Goal: Information Seeking & Learning: Learn about a topic

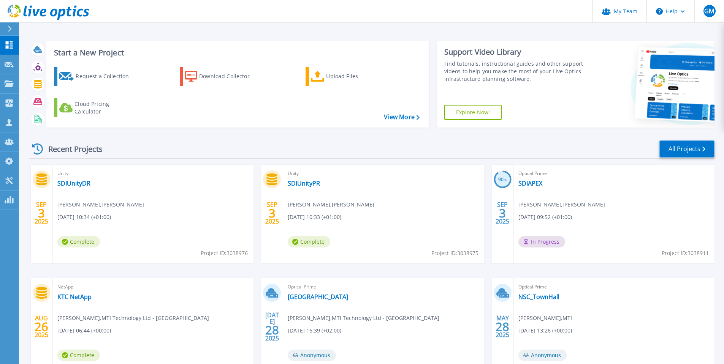
click at [677, 150] on link "All Projects" at bounding box center [686, 149] width 55 height 17
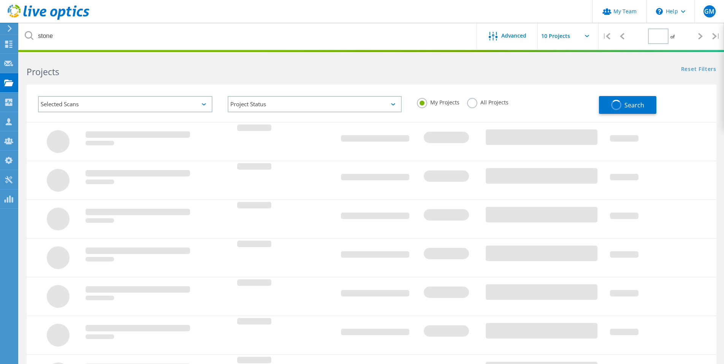
type input "1"
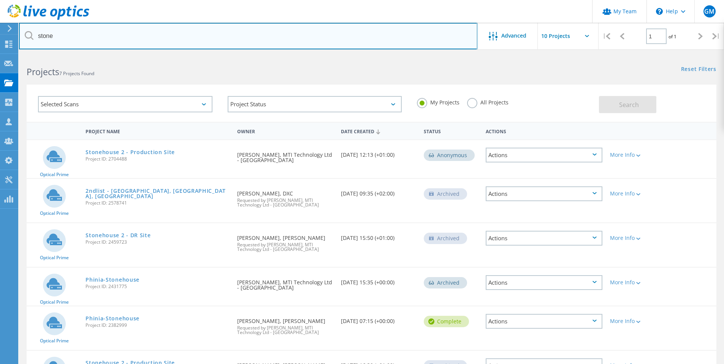
click at [129, 30] on input "stone" at bounding box center [248, 36] width 458 height 27
type input "stonehouse"
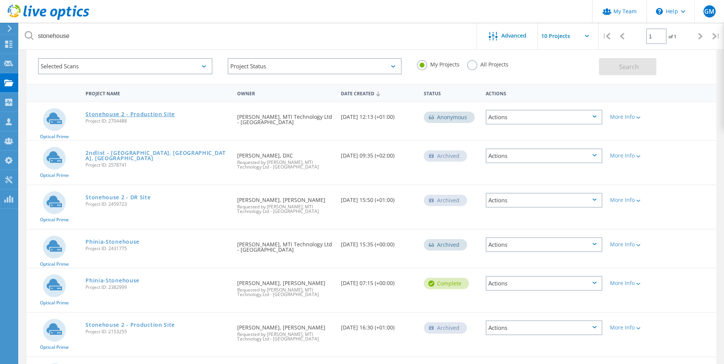
click at [140, 112] on link "Stonehouse 2 - Production Site" at bounding box center [129, 114] width 89 height 5
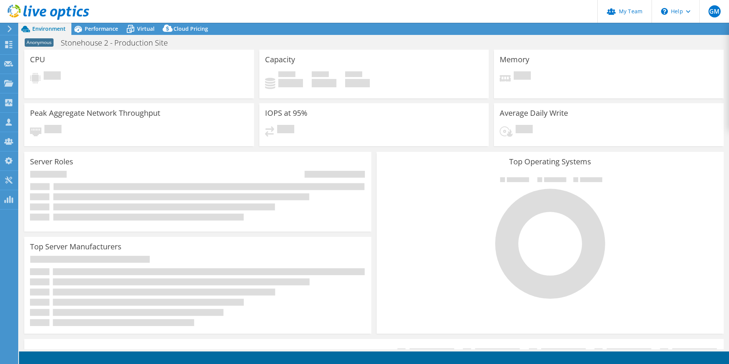
select select "USD"
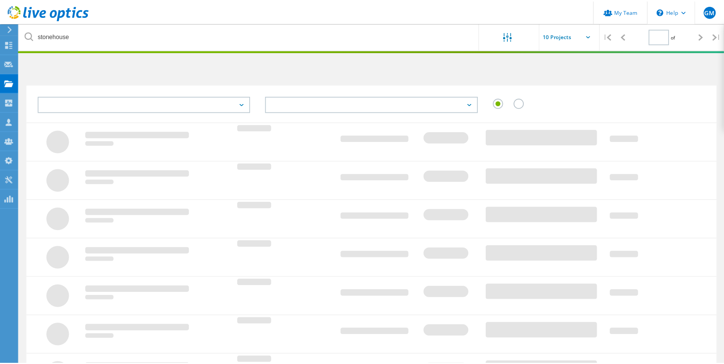
scroll to position [38, 0]
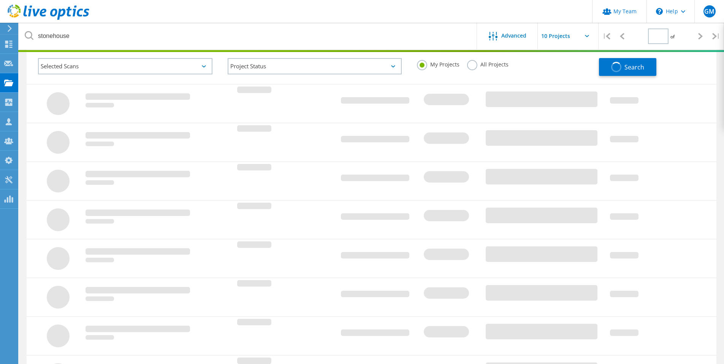
type input "1"
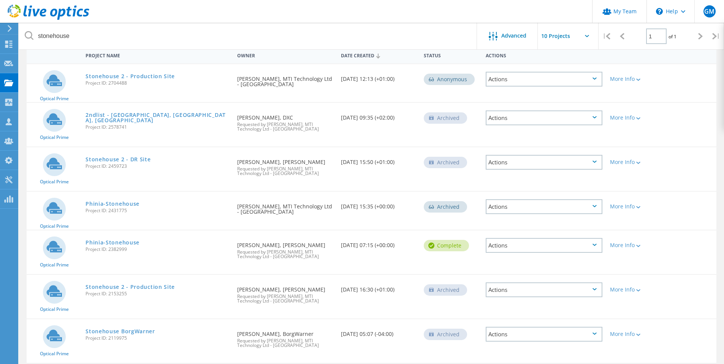
scroll to position [105, 0]
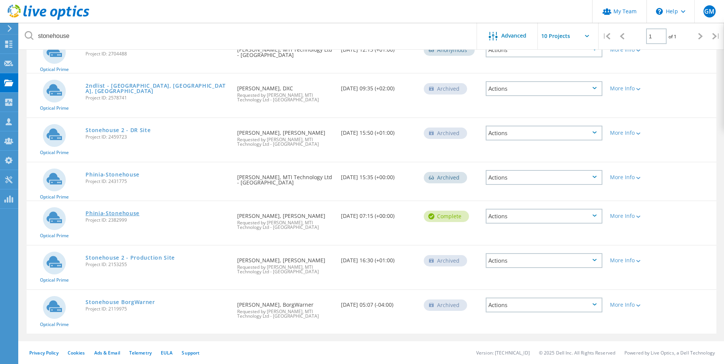
click at [119, 215] on link "Phinia-Stonehouse" at bounding box center [112, 213] width 54 height 5
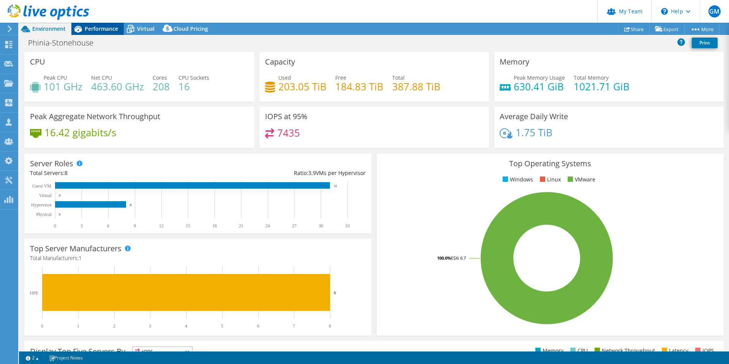
click at [100, 27] on span "Performance" at bounding box center [101, 28] width 33 height 7
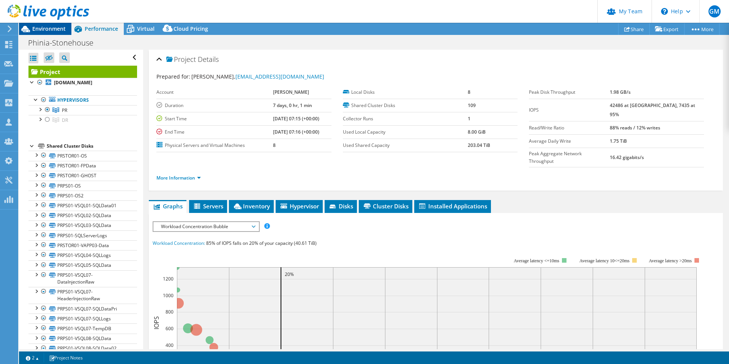
click at [50, 29] on span "Environment" at bounding box center [48, 28] width 33 height 7
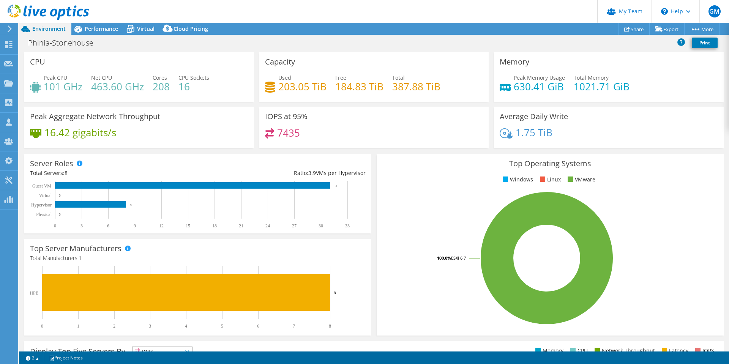
click at [159, 12] on header "GM Partner Team Admin Garry Menezes gmenezes@mti.com MTI Technology Ltd - UK My…" at bounding box center [364, 11] width 729 height 23
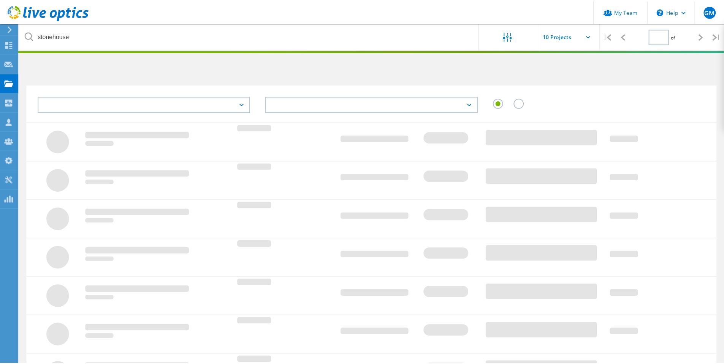
scroll to position [105, 0]
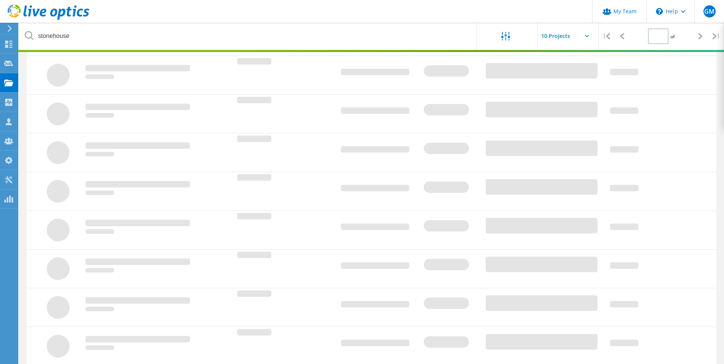
type input "1"
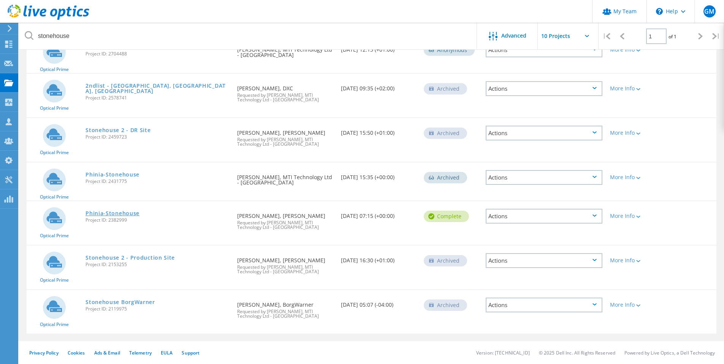
click at [109, 213] on link "Phinia-Stonehouse" at bounding box center [112, 213] width 54 height 5
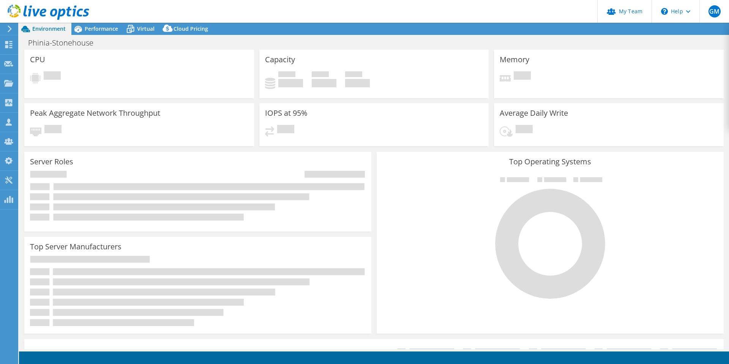
select select "USD"
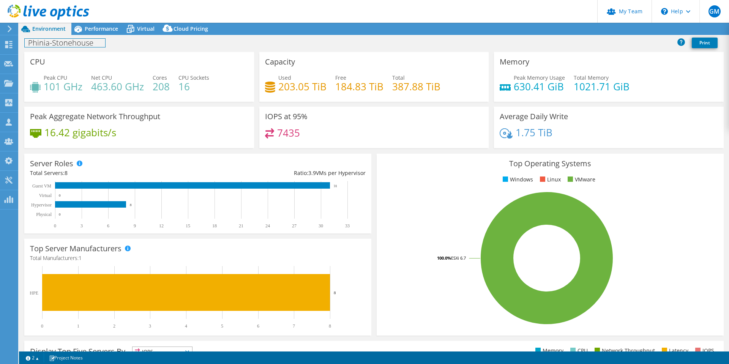
click at [92, 41] on h1 "Phinia-Stonehouse" at bounding box center [65, 43] width 81 height 8
click at [94, 42] on h1 "Phinia-Stonehouse" at bounding box center [65, 43] width 81 height 8
click at [122, 41] on link at bounding box center [122, 42] width 11 height 9
click at [209, 128] on div "Peak Aggregate Network Throughput 16.42 gigabits/s" at bounding box center [139, 127] width 230 height 41
click at [98, 30] on span "Performance" at bounding box center [101, 28] width 33 height 7
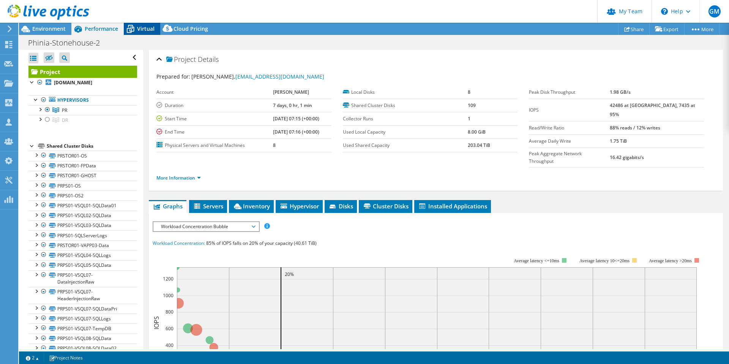
click at [155, 29] on div "Virtual" at bounding box center [142, 29] width 36 height 12
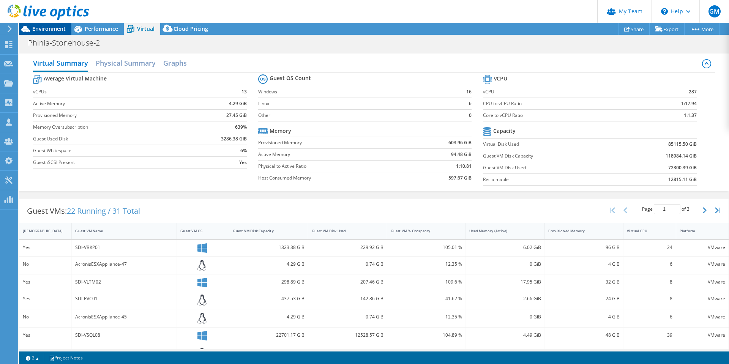
click at [52, 30] on span "Environment" at bounding box center [48, 28] width 33 height 7
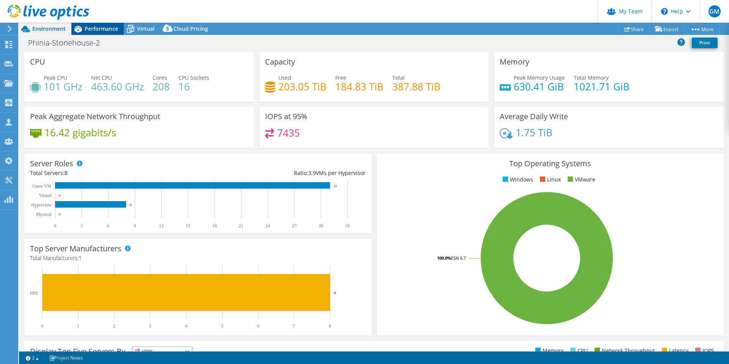
click at [95, 31] on span "Performance" at bounding box center [101, 28] width 33 height 7
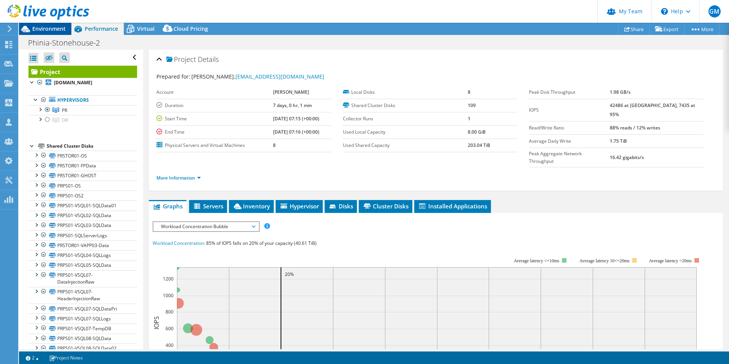
click at [45, 30] on span "Environment" at bounding box center [48, 28] width 33 height 7
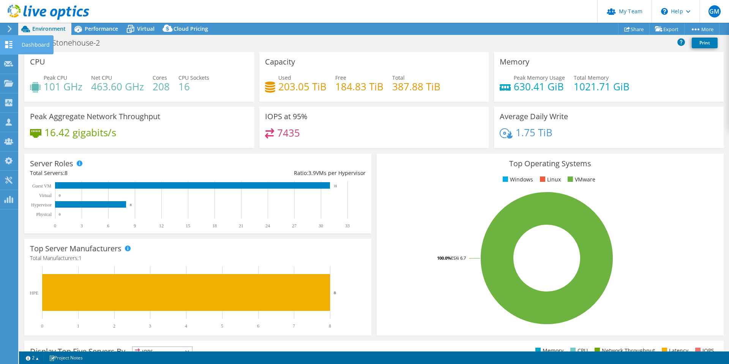
click at [25, 41] on div "Dashboard" at bounding box center [36, 44] width 36 height 19
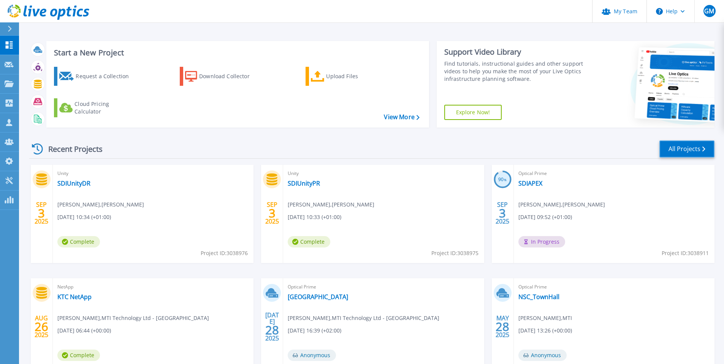
click at [686, 147] on link "All Projects" at bounding box center [686, 149] width 55 height 17
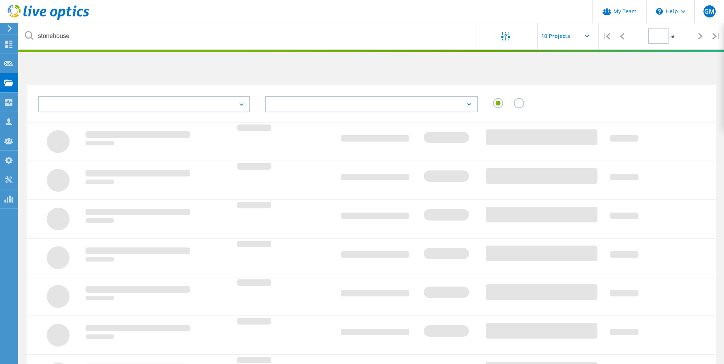
type input "1"
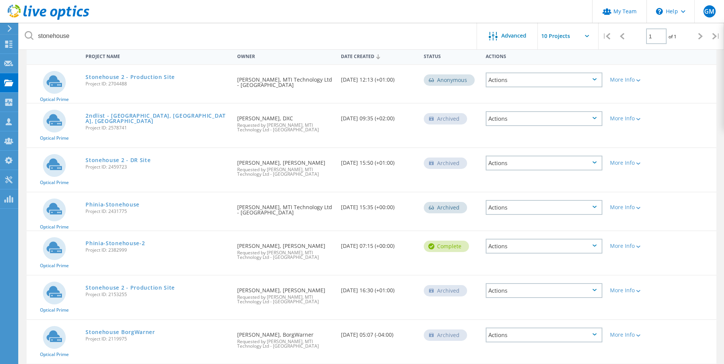
scroll to position [76, 0]
click at [122, 286] on link "Stonehouse 2 - Production Site" at bounding box center [129, 286] width 89 height 5
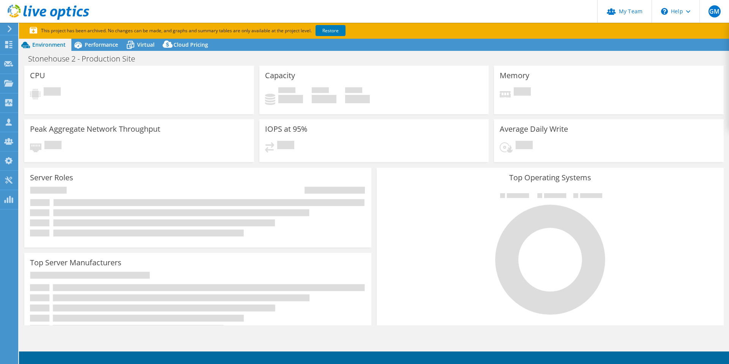
select select "USD"
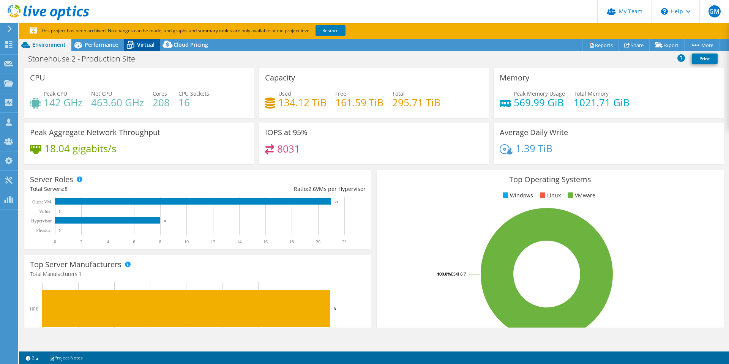
click at [146, 44] on span "Virtual" at bounding box center [145, 44] width 17 height 7
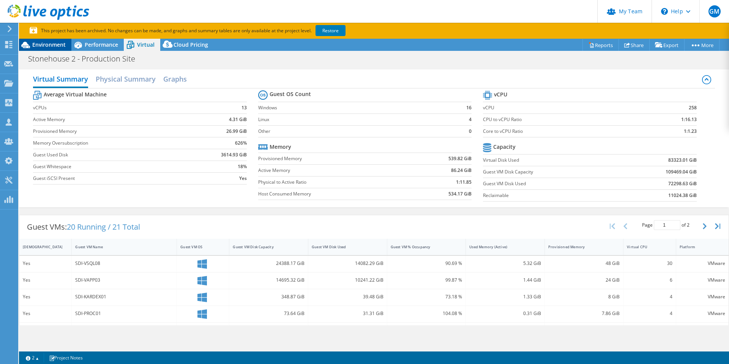
click at [51, 49] on div "Environment" at bounding box center [45, 45] width 52 height 12
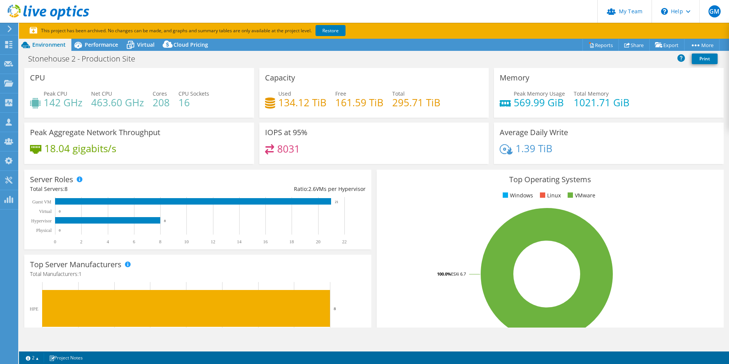
click at [10, 27] on icon at bounding box center [10, 28] width 6 height 7
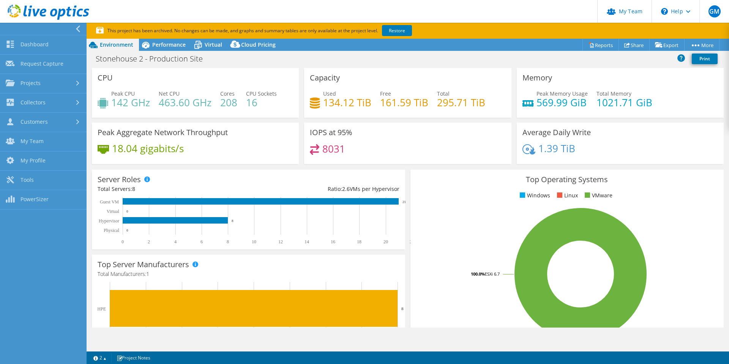
click at [77, 29] on use at bounding box center [78, 28] width 4 height 7
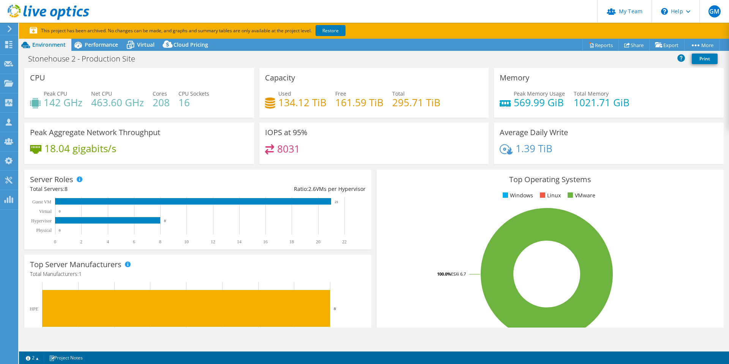
click at [10, 30] on use at bounding box center [10, 28] width 4 height 7
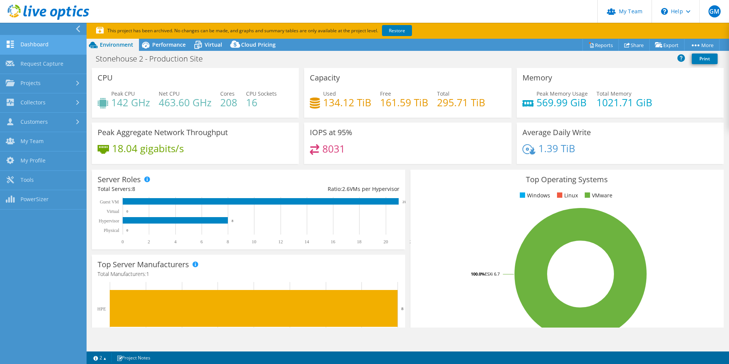
click at [43, 47] on link "Dashboard" at bounding box center [43, 44] width 87 height 19
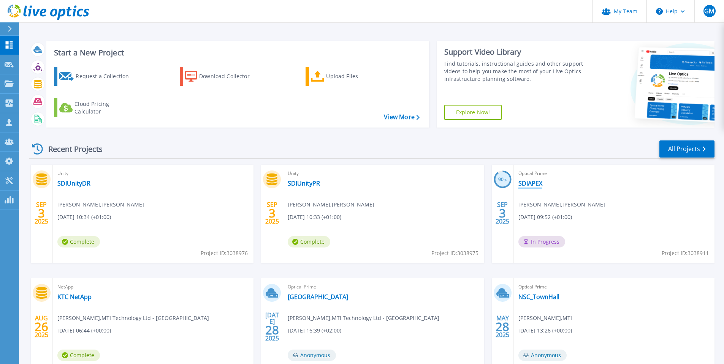
click at [526, 183] on link "SDIAPEX" at bounding box center [530, 184] width 24 height 8
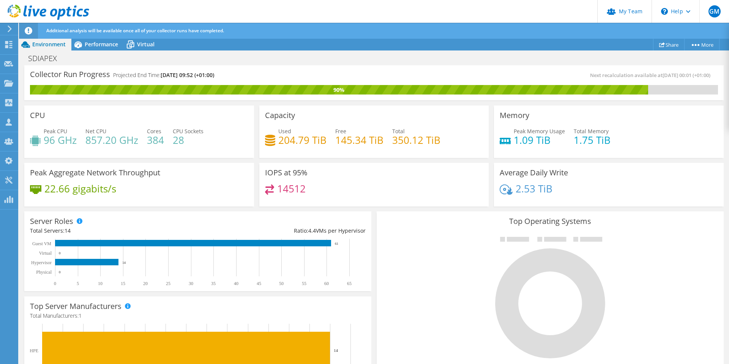
scroll to position [76, 0]
click at [96, 44] on span "Performance" at bounding box center [101, 44] width 33 height 7
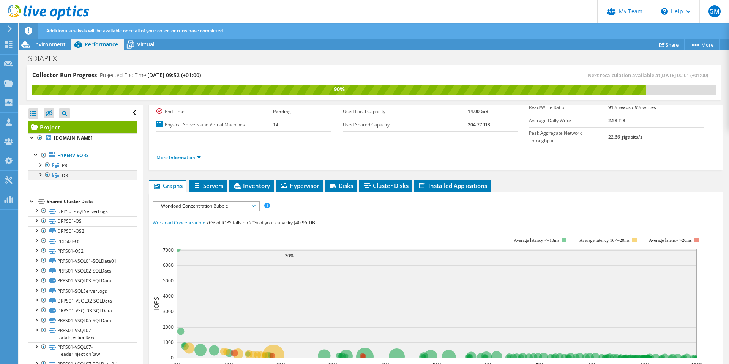
click at [46, 180] on div at bounding box center [48, 175] width 8 height 9
